Goal: Information Seeking & Learning: Check status

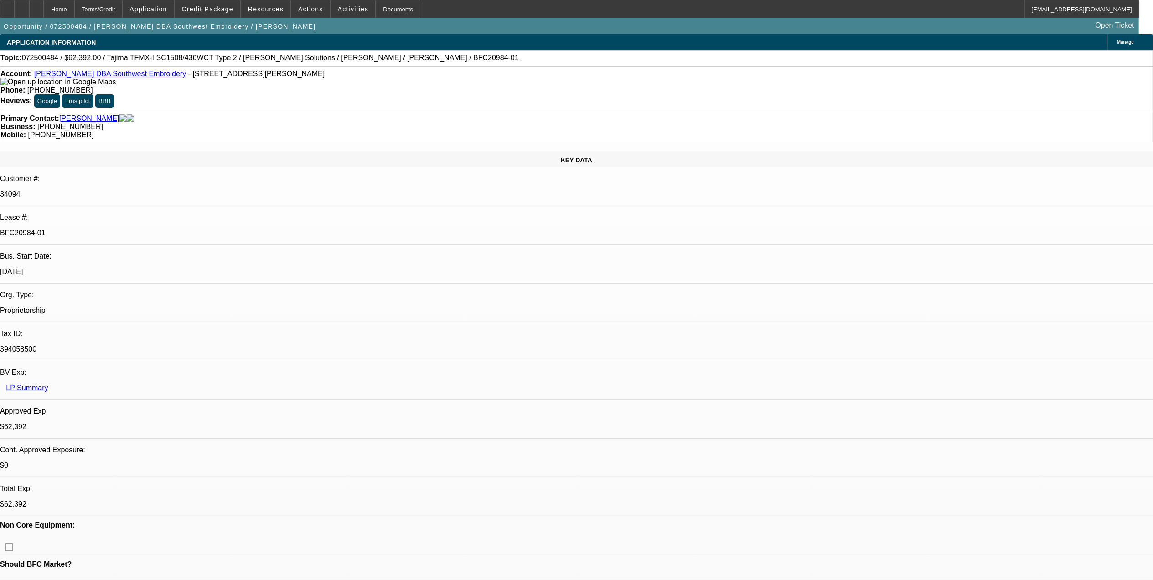
select select "0.2"
select select "2"
select select "0.1"
select select "0.2"
select select "2"
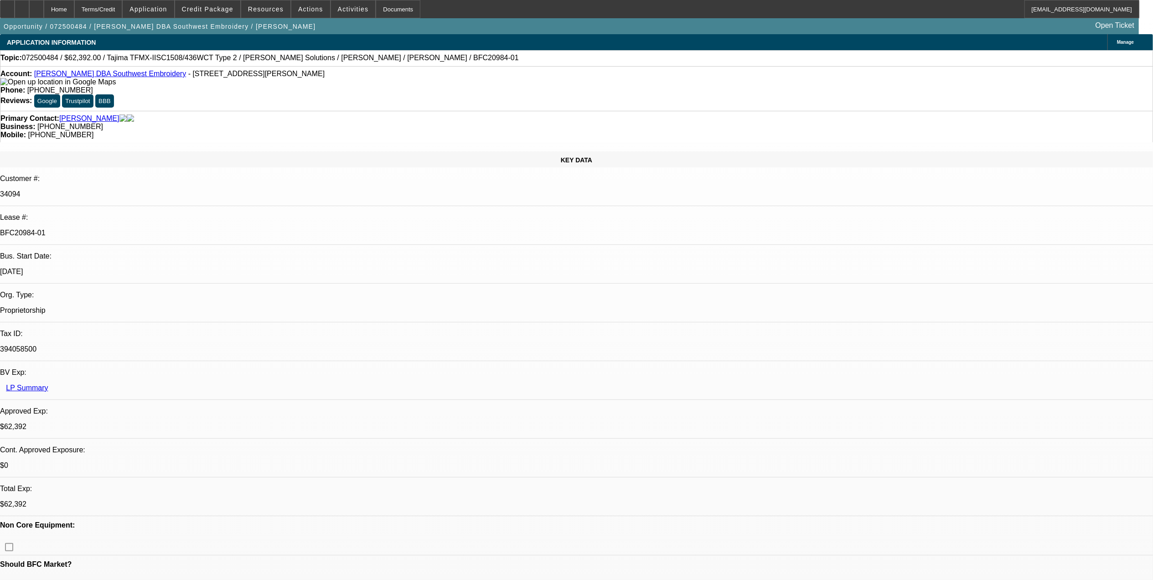
select select "0.1"
select select "0.15"
select select "2"
select select "0.1"
select select "0.15"
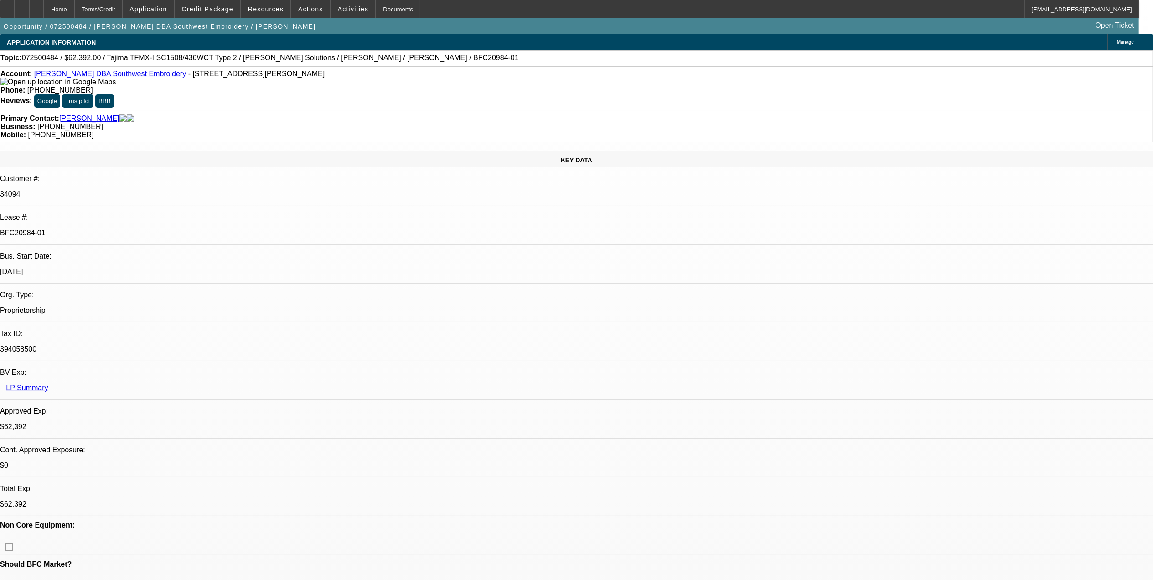
select select "2"
select select "0.1"
select select "1"
select select "2"
select select "4"
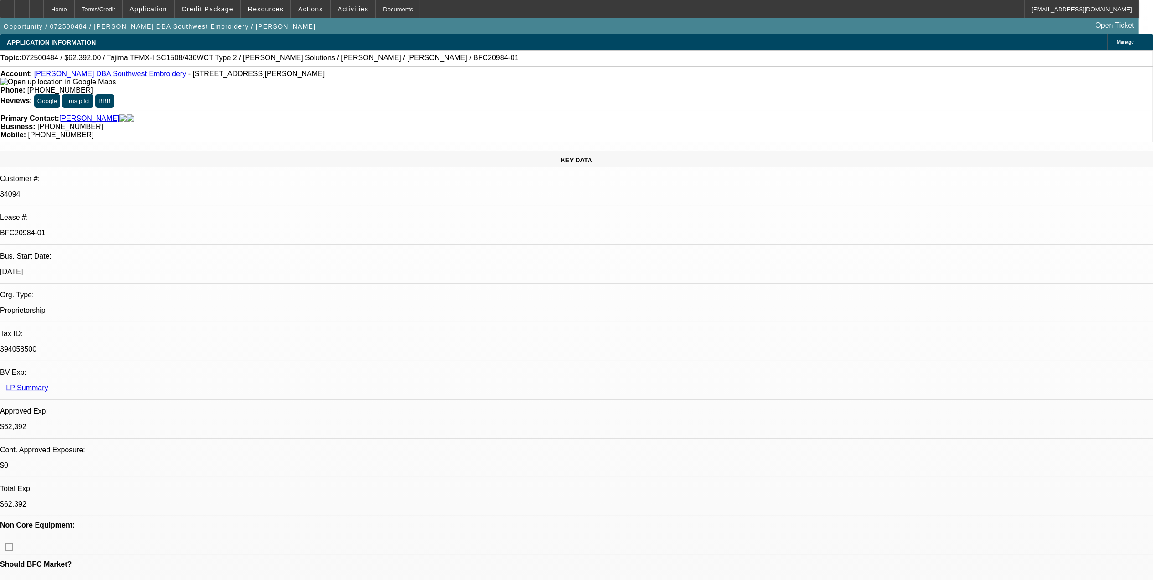
select select "1"
select select "2"
select select "4"
select select "1"
select select "2"
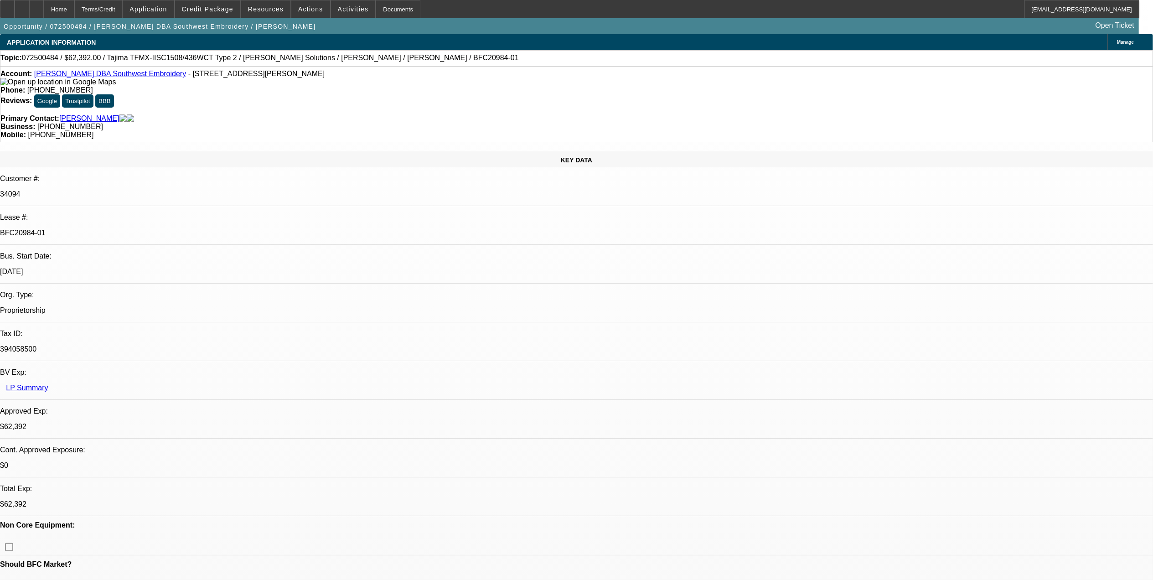
select select "4"
select select "1"
select select "2"
select select "4"
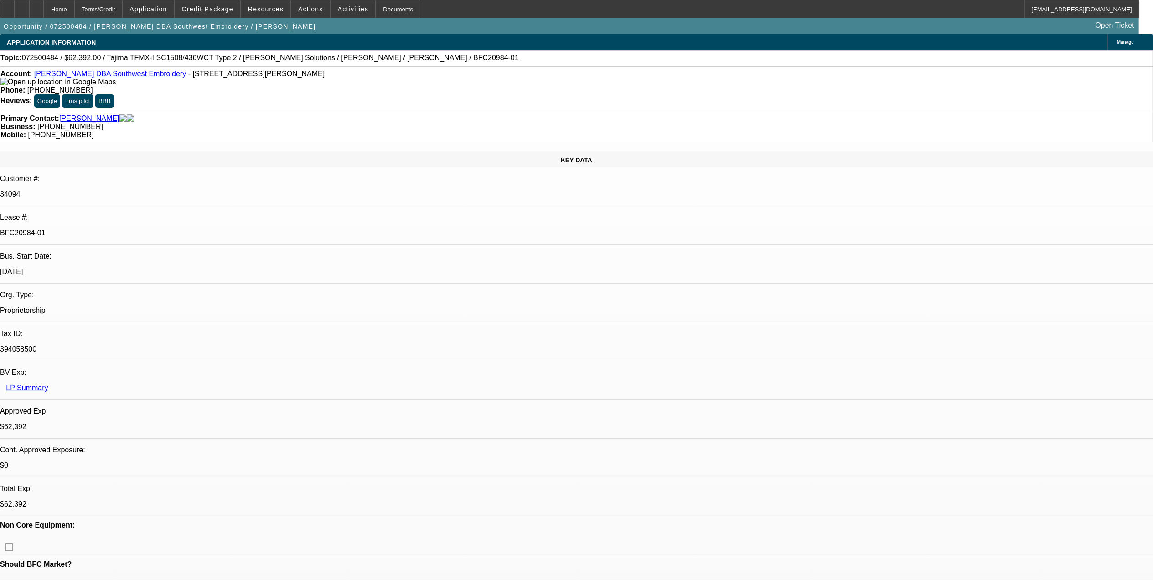
drag, startPoint x: 834, startPoint y: 235, endPoint x: 880, endPoint y: 242, distance: 46.0
drag, startPoint x: 880, startPoint y: 242, endPoint x: 912, endPoint y: 258, distance: 35.9
drag, startPoint x: 828, startPoint y: 237, endPoint x: 1064, endPoint y: 236, distance: 235.8
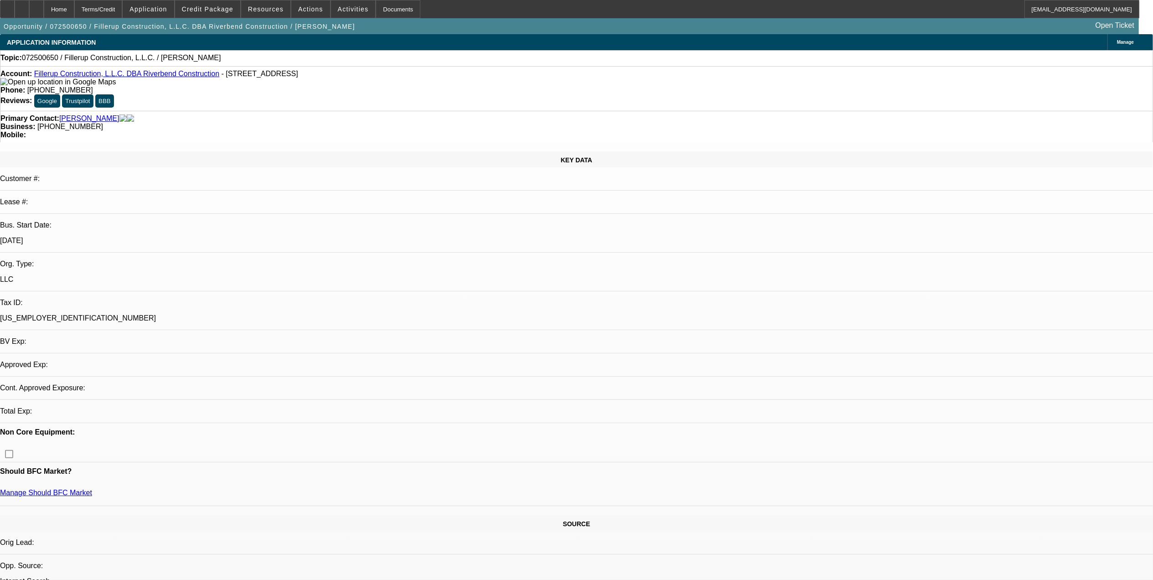
select select "0"
select select "2"
select select "0.1"
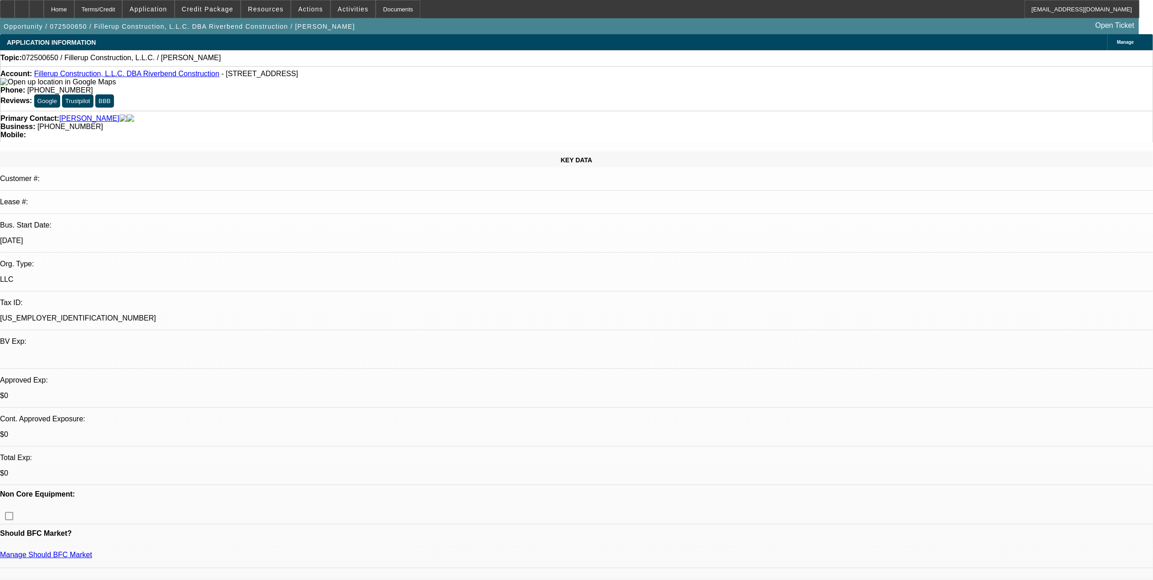
select select "1"
select select "2"
select select "4"
click at [134, 73] on div "Account: Fillerup Construction, L.L.C. DBA Riverbend Construction - 10445 N 640…" at bounding box center [576, 78] width 1152 height 16
click at [135, 77] on link "Fillerup Construction, L.L.C. DBA Riverbend Construction" at bounding box center [126, 74] width 185 height 8
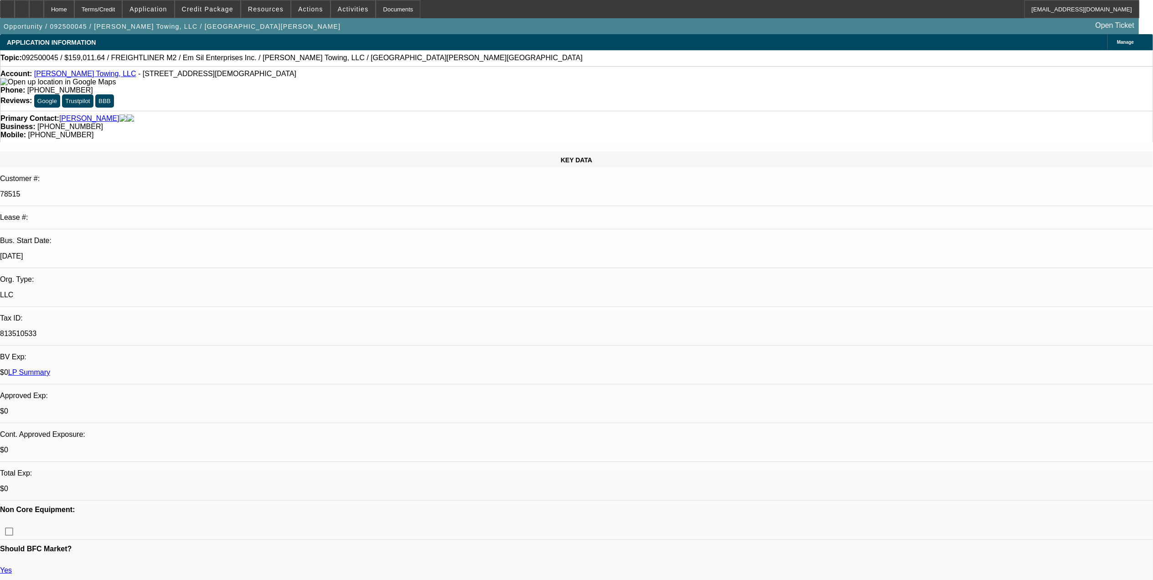
select select "0"
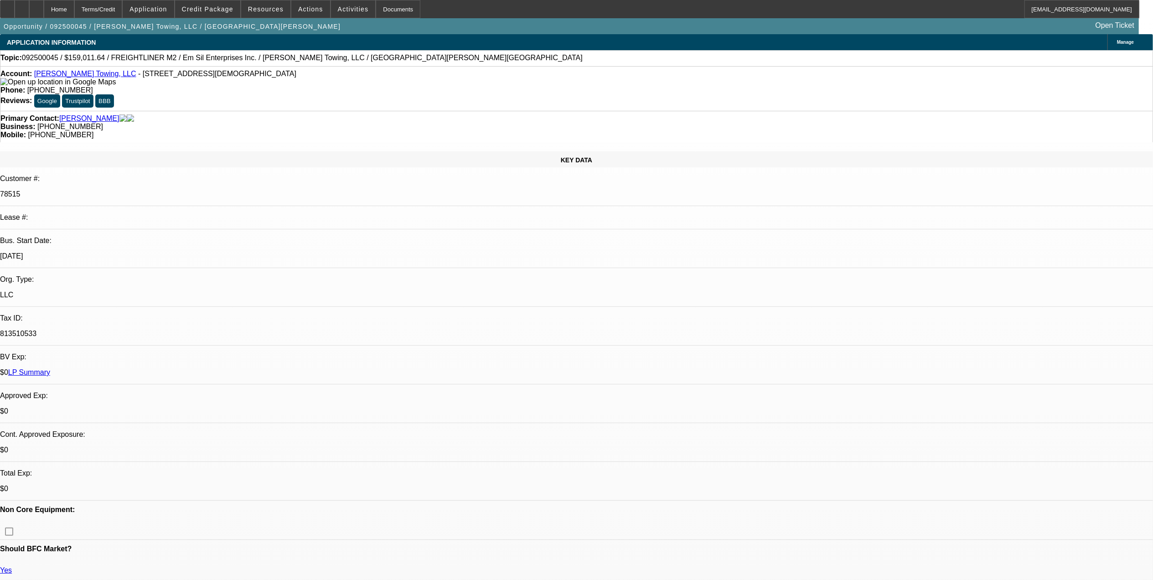
select select "0"
select select "1"
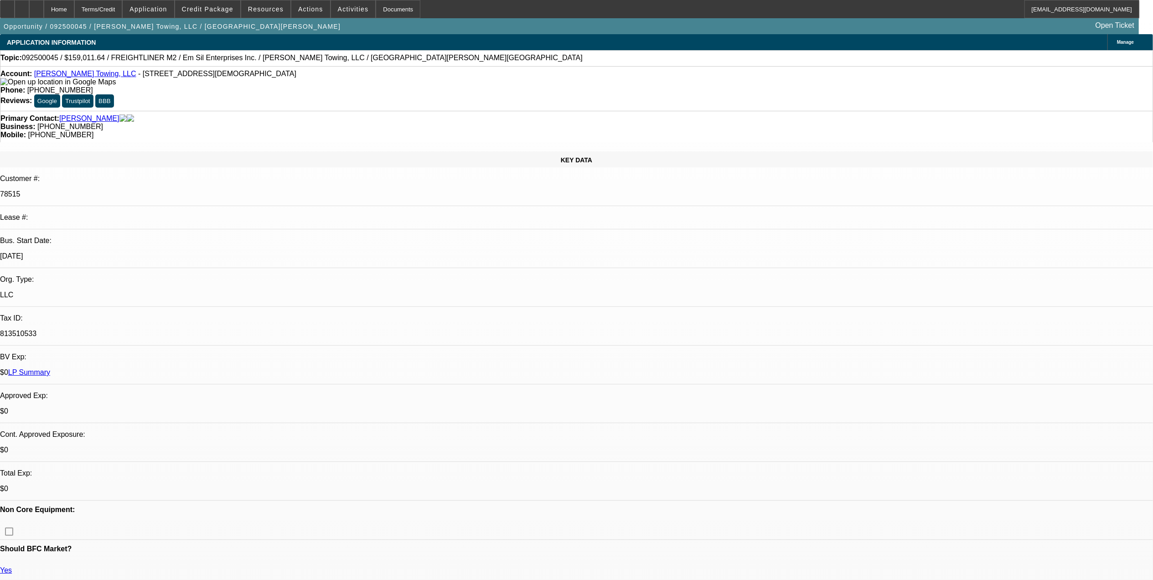
select select "3"
select select "6"
select select "1"
select select "6"
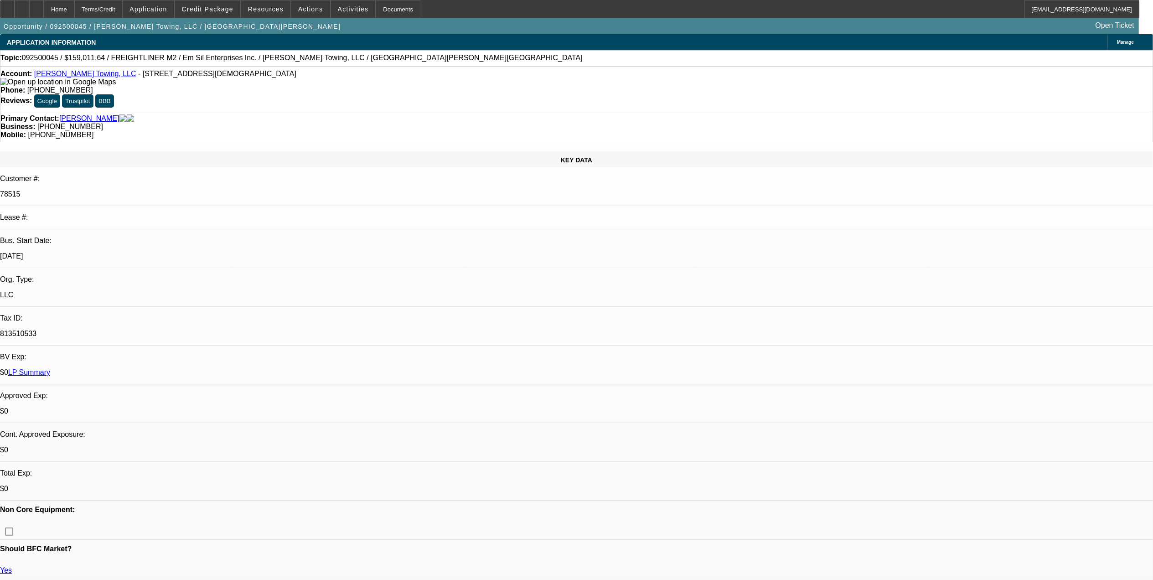
select select "1"
select select "6"
click at [59, 74] on link "Tyler Clark's Towing, LLC" at bounding box center [85, 74] width 102 height 8
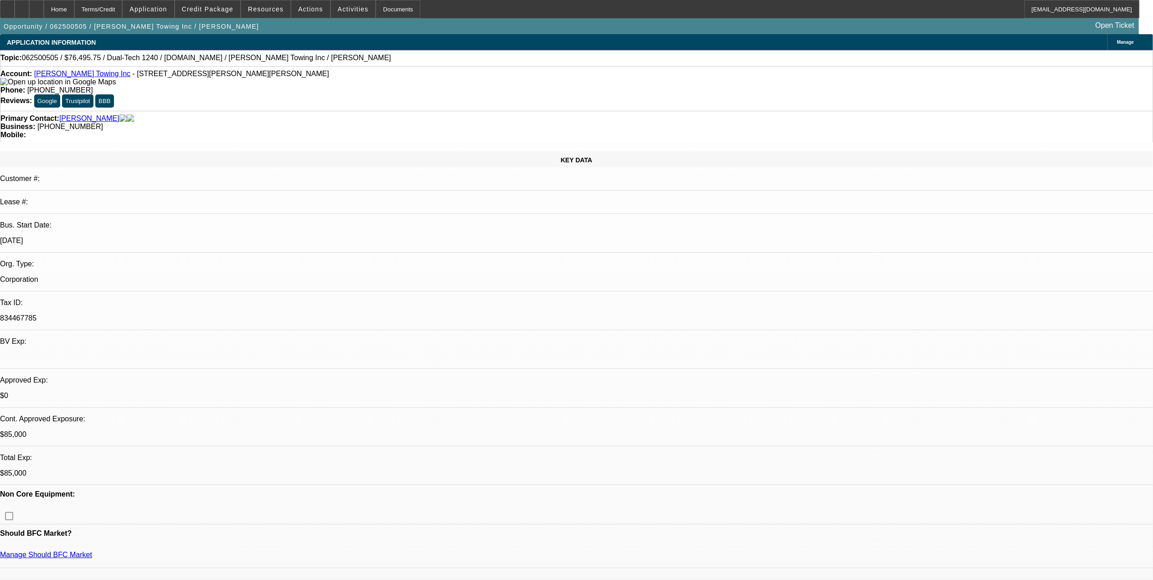
select select "0.15"
select select "2"
select select "0"
select select "0.15"
select select "2"
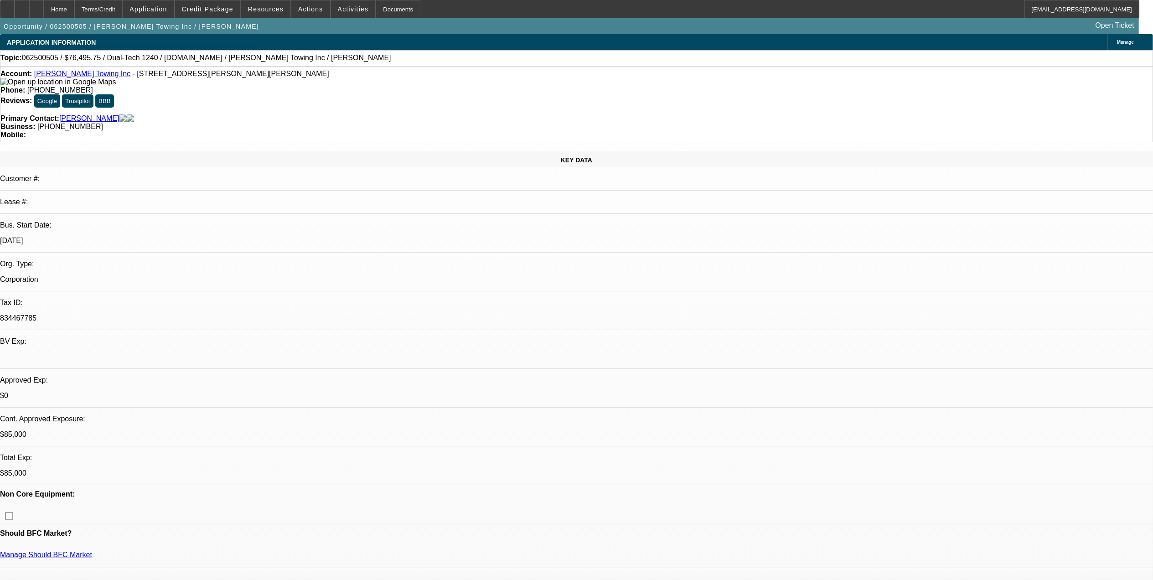
select select "0"
select select "0.15"
select select "2"
select select "0"
select select "0.1"
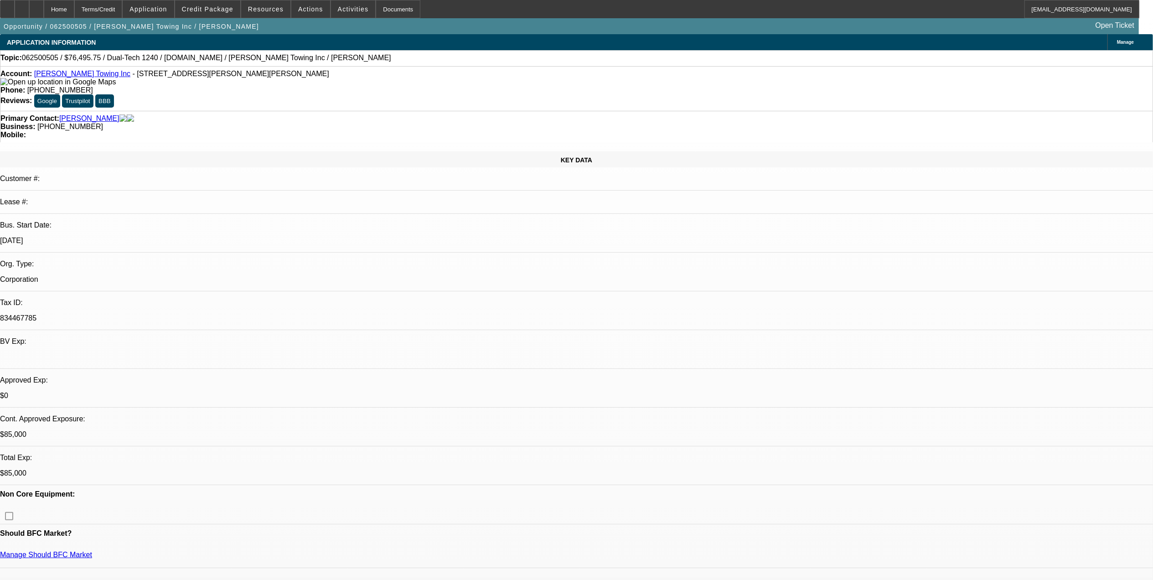
select select "2"
select select "0"
select select "1"
select select "2"
select select "6"
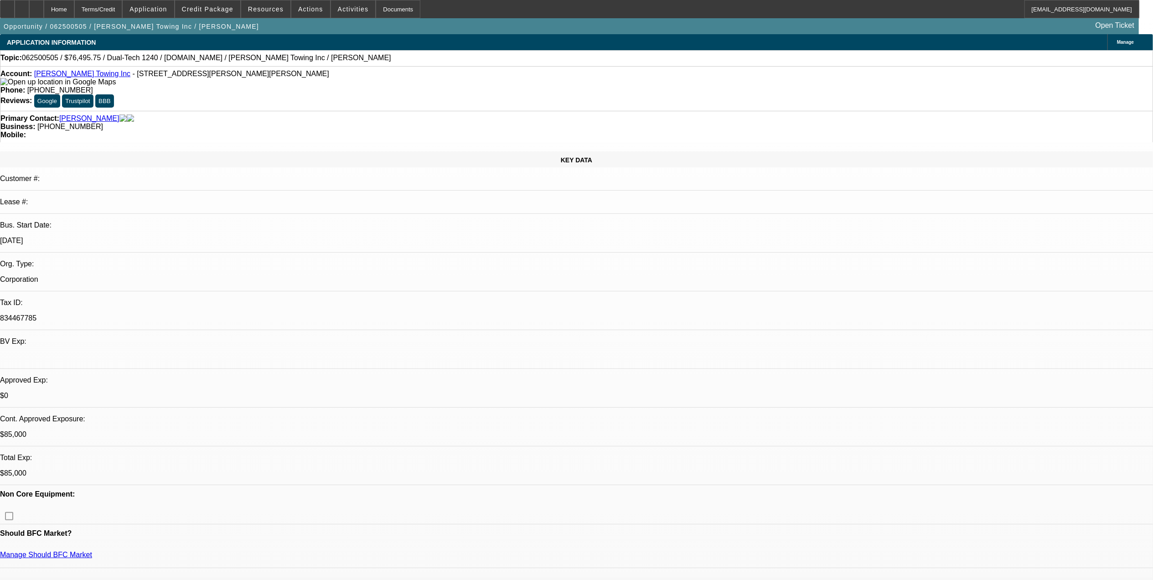
select select "1"
select select "2"
select select "6"
select select "1"
select select "2"
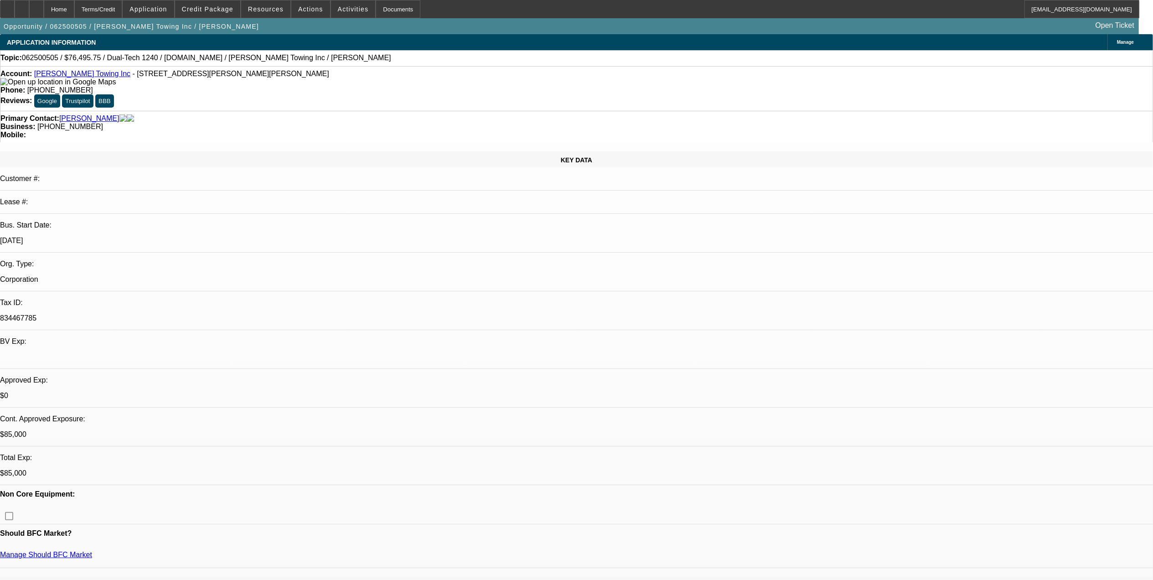
select select "6"
select select "1"
select select "2"
select select "6"
click at [75, 78] on link "[PERSON_NAME] Towing Inc" at bounding box center [82, 74] width 96 height 8
